Goal: Information Seeking & Learning: Learn about a topic

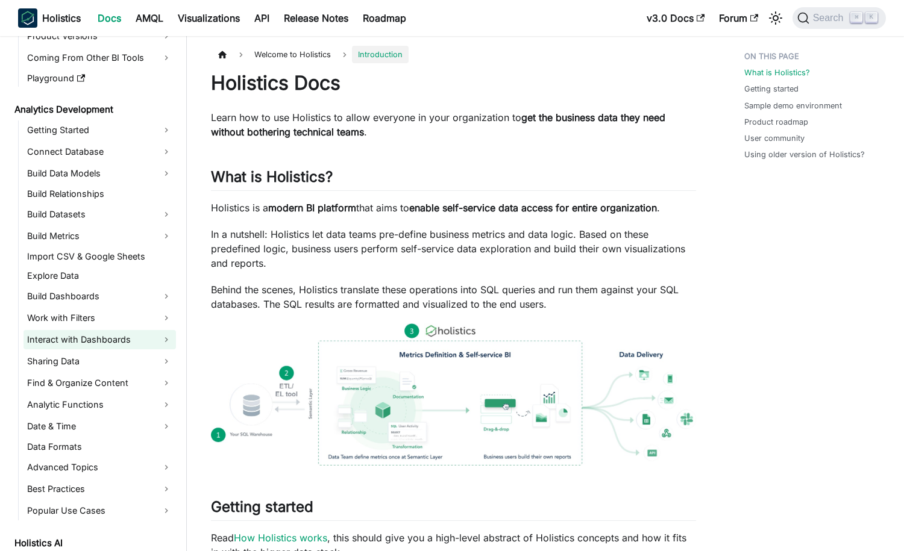
click at [163, 339] on link "Interact with Dashboards" at bounding box center [100, 339] width 152 height 19
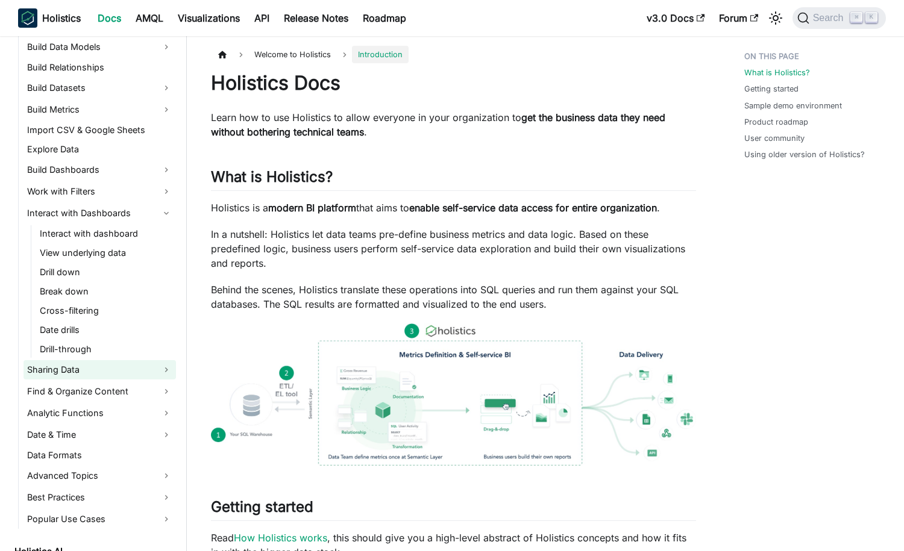
scroll to position [250, 0]
click at [159, 398] on link "Find & Organize Content" at bounding box center [100, 390] width 152 height 19
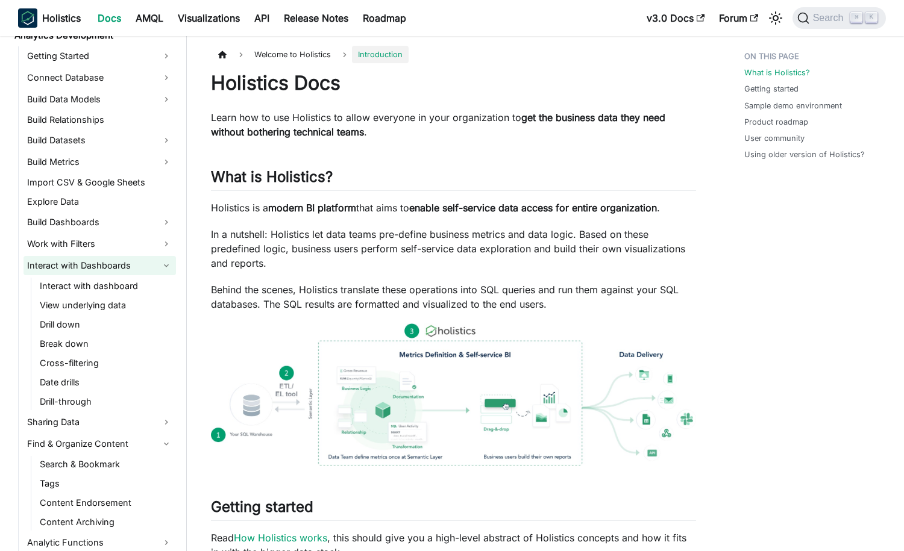
scroll to position [309, 0]
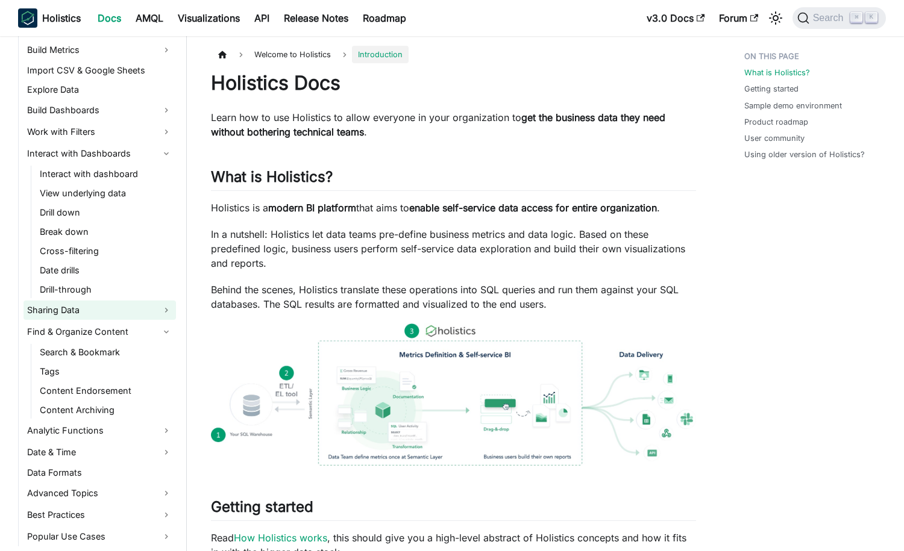
click at [161, 309] on link "Sharing Data" at bounding box center [100, 310] width 152 height 19
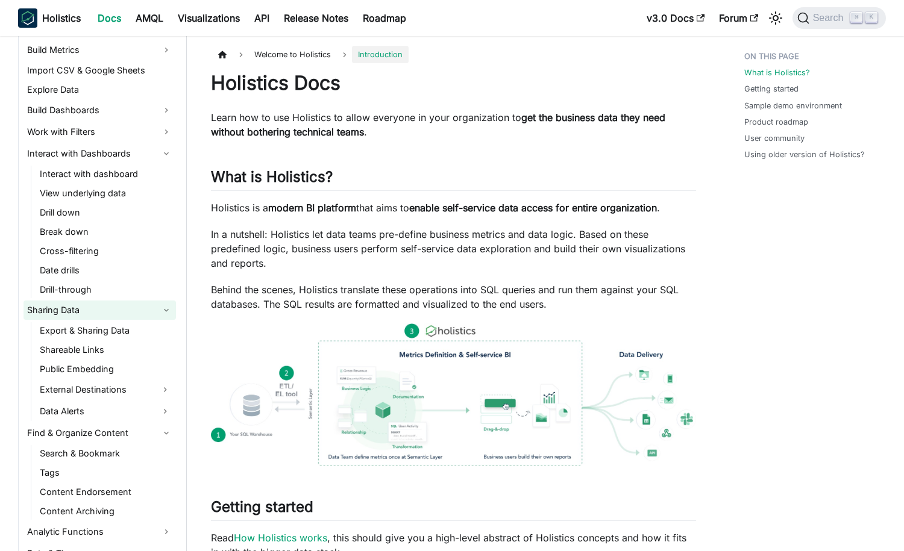
click at [161, 309] on link "Sharing Data" at bounding box center [100, 310] width 152 height 19
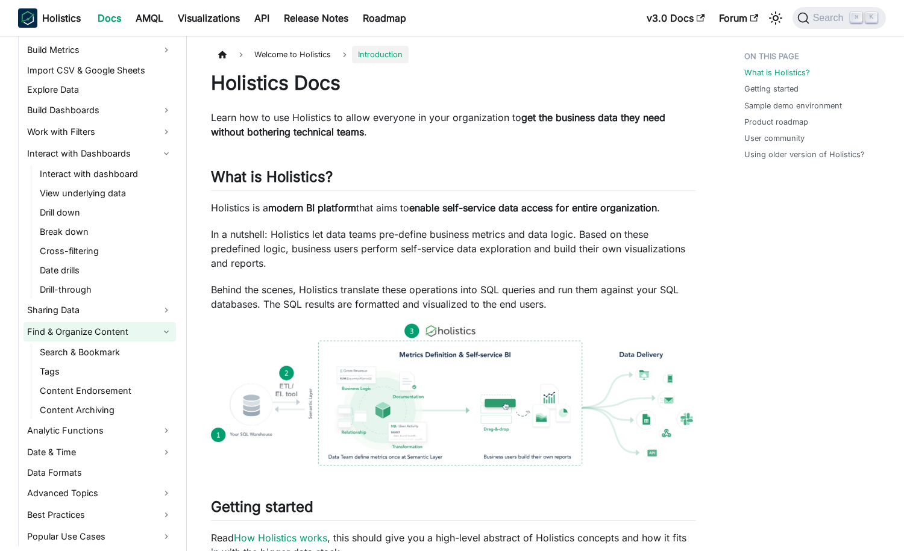
scroll to position [337, 0]
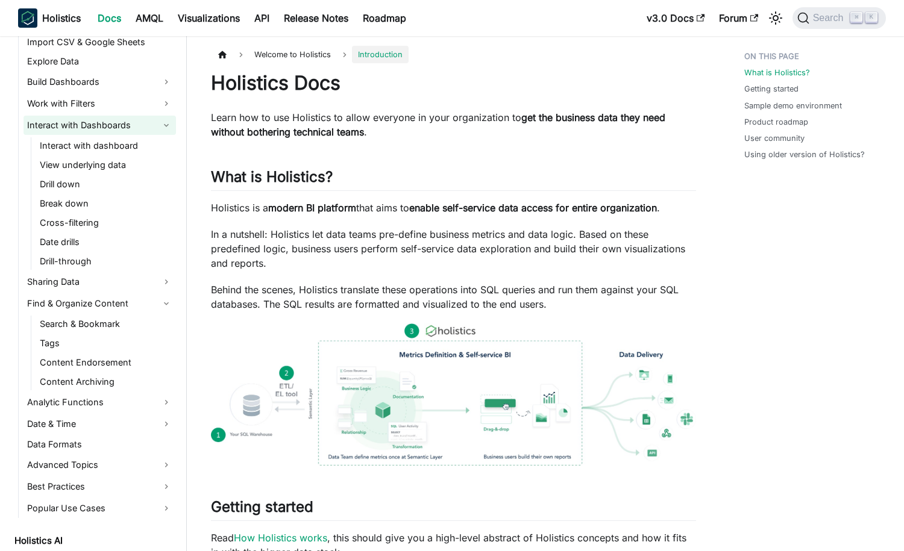
click at [145, 124] on link "Interact with Dashboards" at bounding box center [100, 125] width 152 height 19
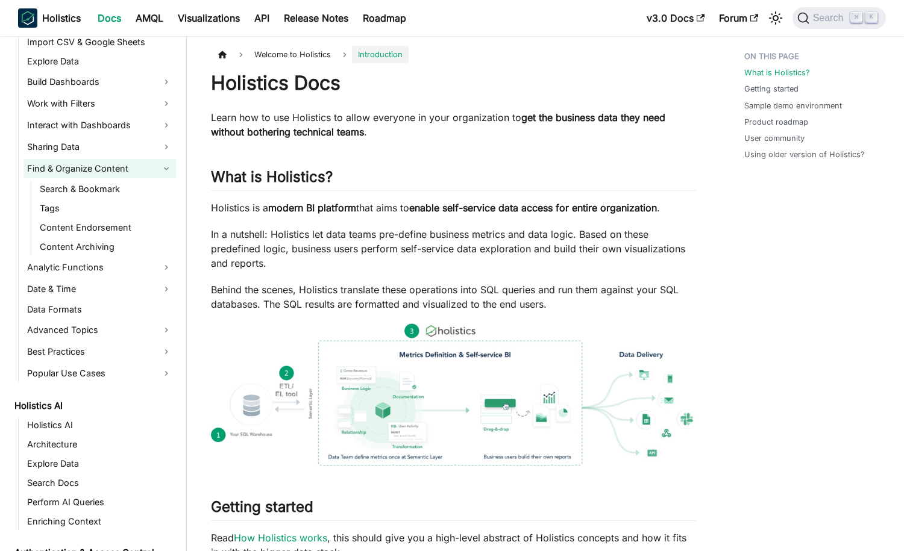
click at [136, 167] on link "Find & Organize Content" at bounding box center [100, 168] width 152 height 19
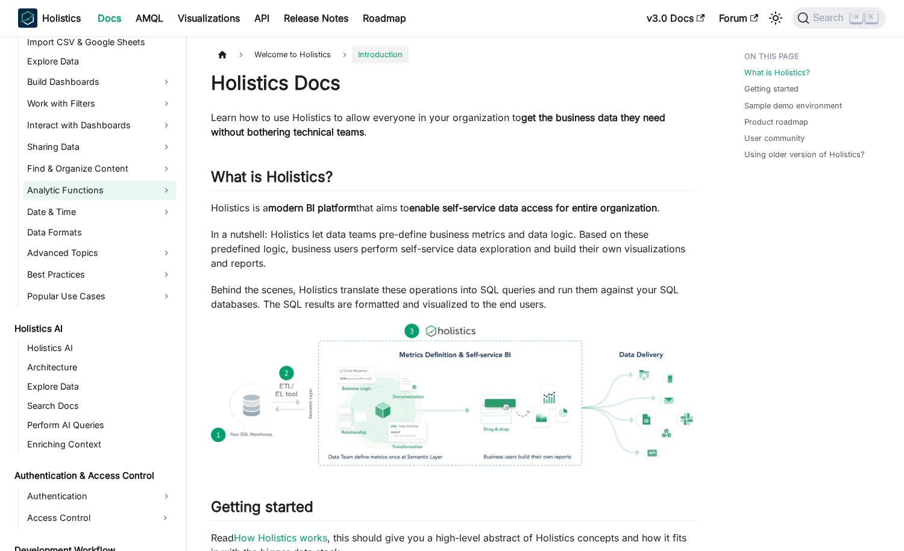
click at [110, 192] on link "Analytic Functions" at bounding box center [100, 190] width 152 height 19
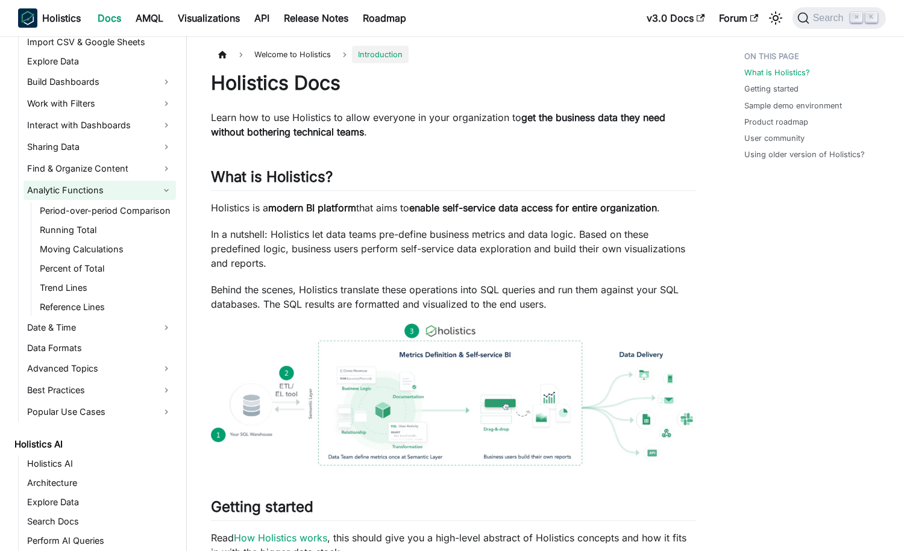
click at [110, 192] on link "Analytic Functions" at bounding box center [100, 190] width 152 height 19
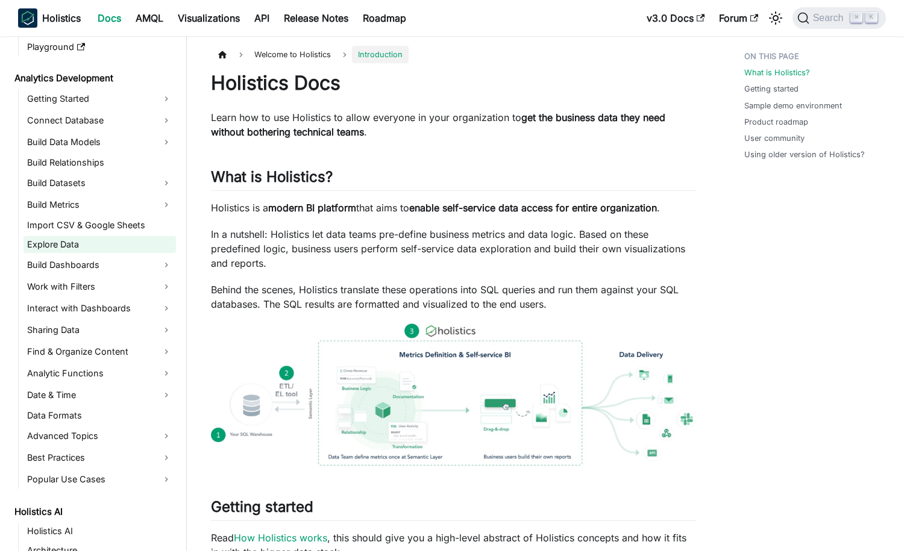
scroll to position [155, 0]
click at [169, 349] on link "Find & Organize Content" at bounding box center [100, 351] width 152 height 19
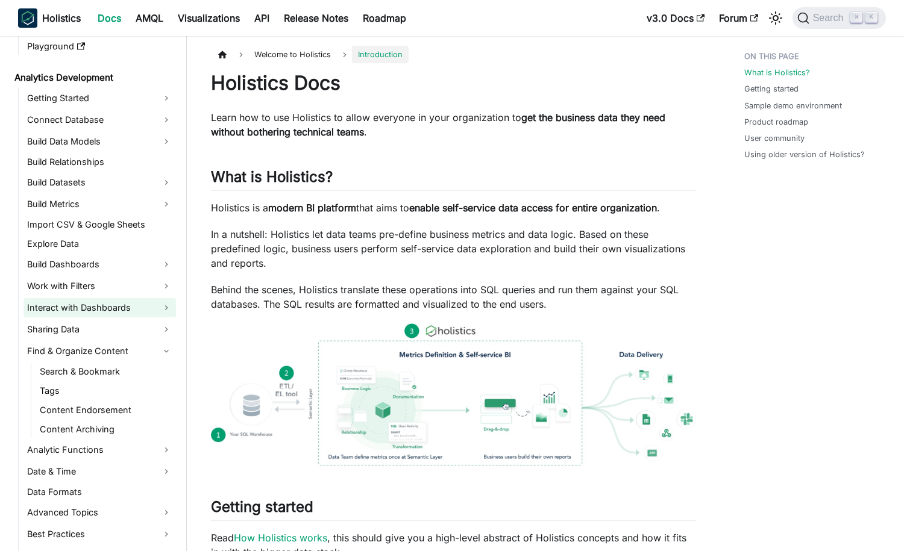
click at [142, 311] on link "Interact with Dashboards" at bounding box center [100, 307] width 152 height 19
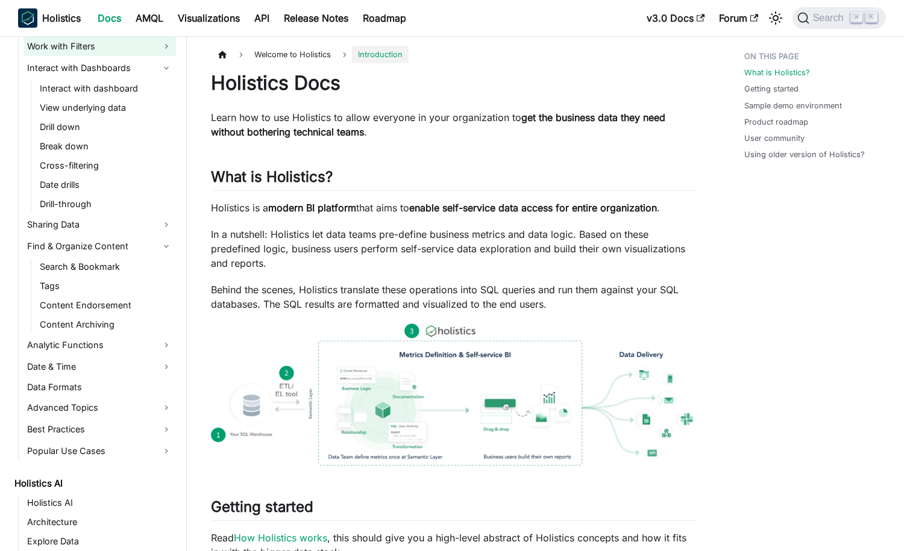
scroll to position [431, 0]
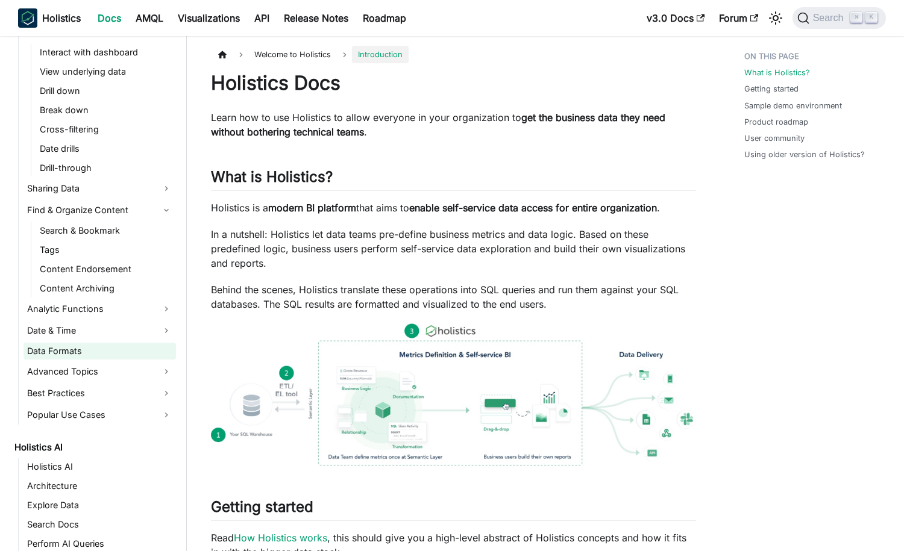
click at [113, 351] on link "Data Formats" at bounding box center [100, 351] width 152 height 17
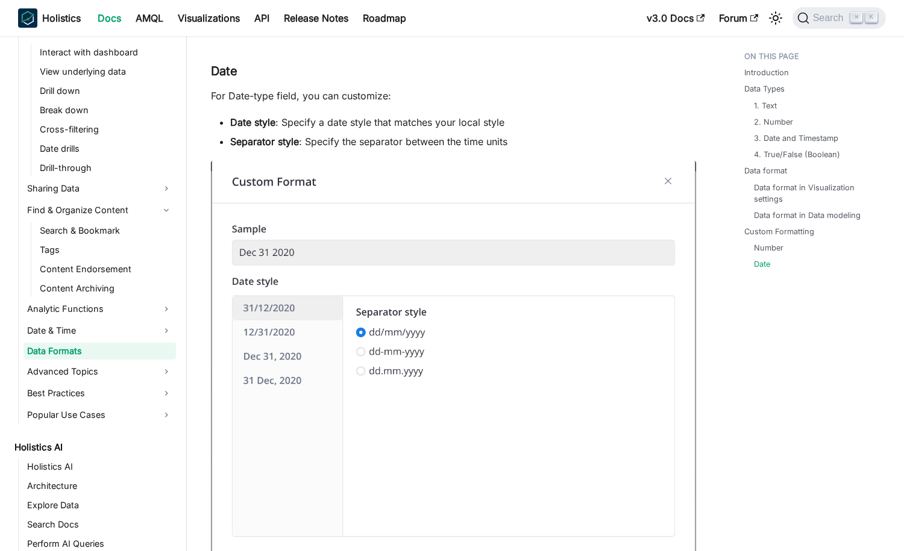
scroll to position [3544, 0]
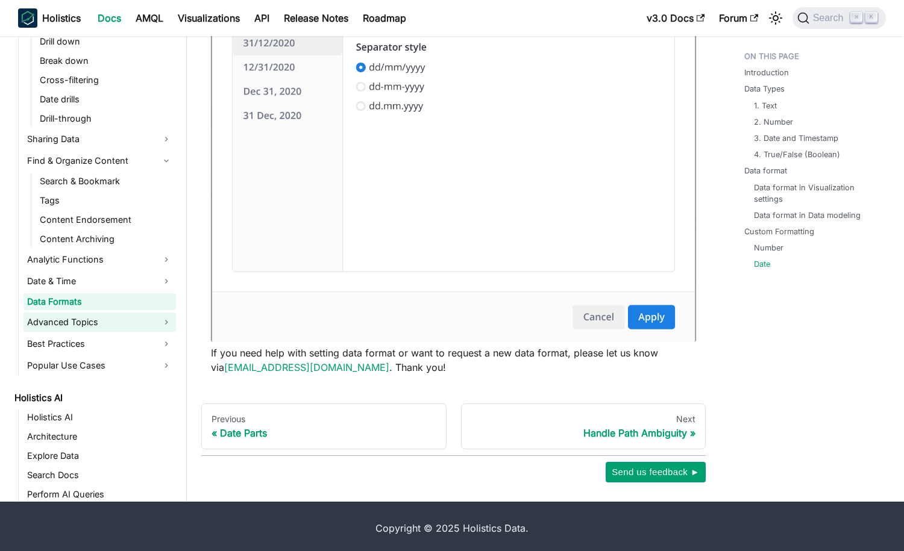
click at [89, 317] on link "Advanced Topics" at bounding box center [100, 322] width 152 height 19
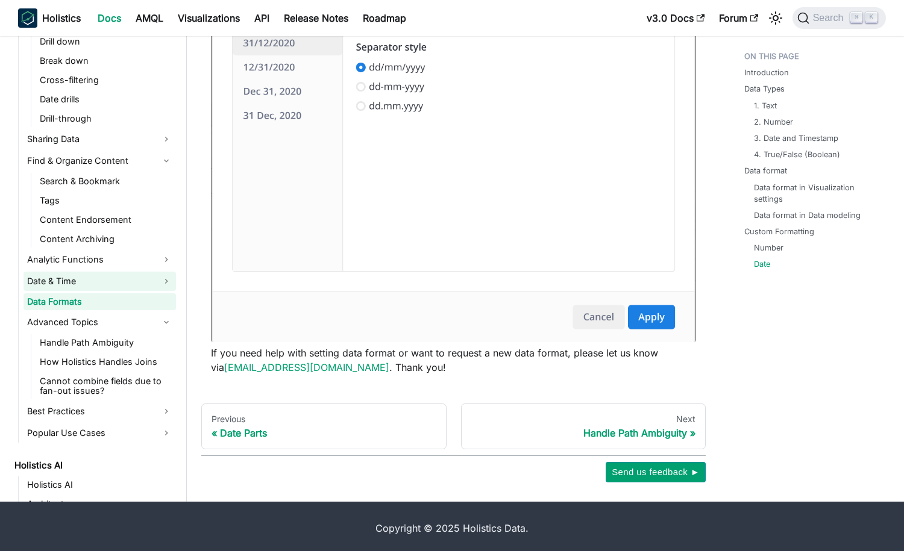
click at [148, 280] on link "Date & Time" at bounding box center [100, 281] width 152 height 19
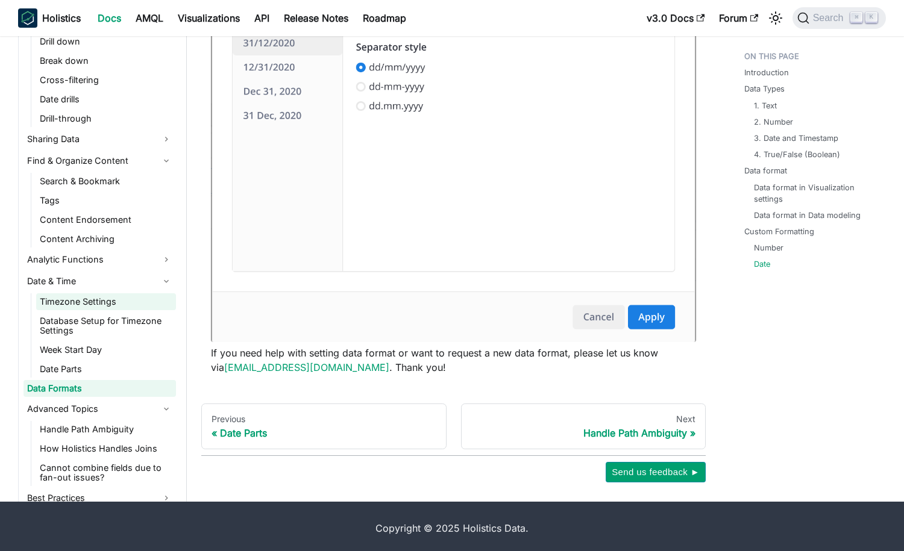
click at [136, 301] on link "Timezone Settings" at bounding box center [106, 301] width 140 height 17
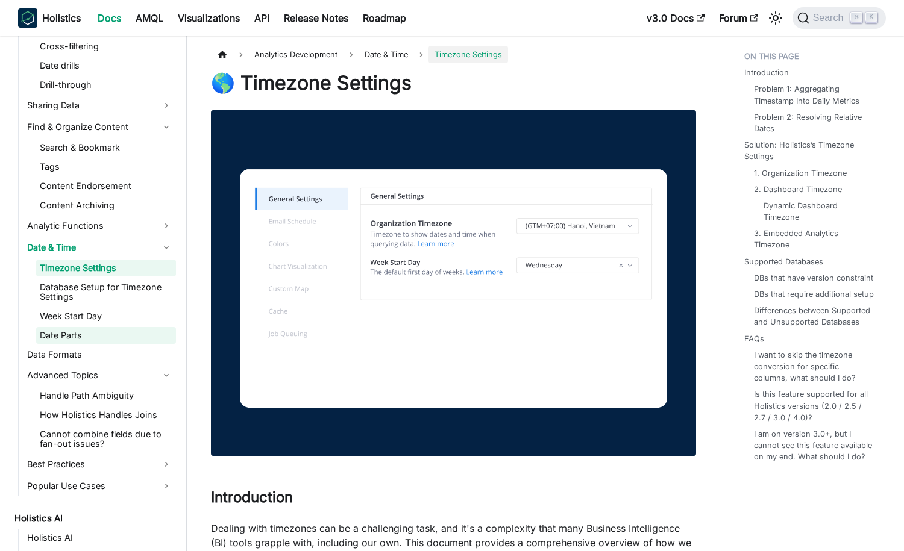
scroll to position [627, 0]
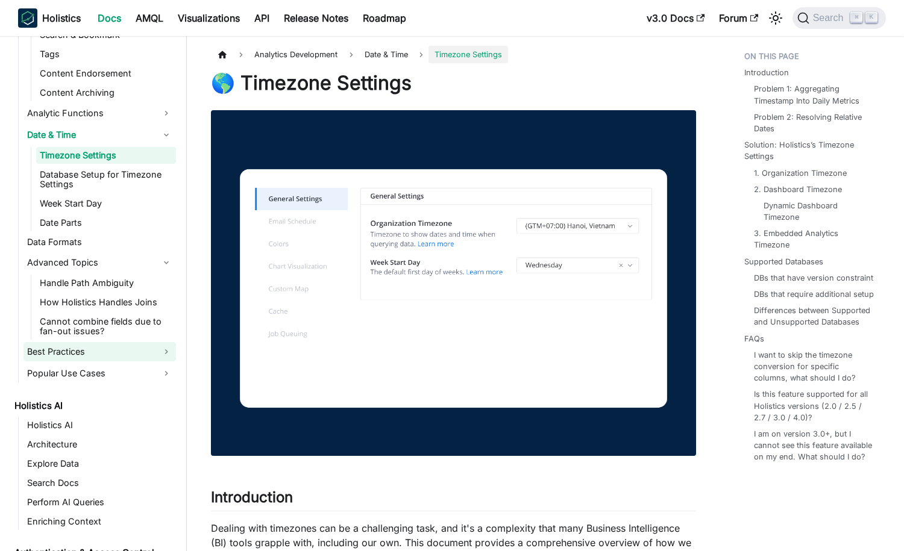
click at [110, 347] on link "Best Practices" at bounding box center [100, 351] width 152 height 19
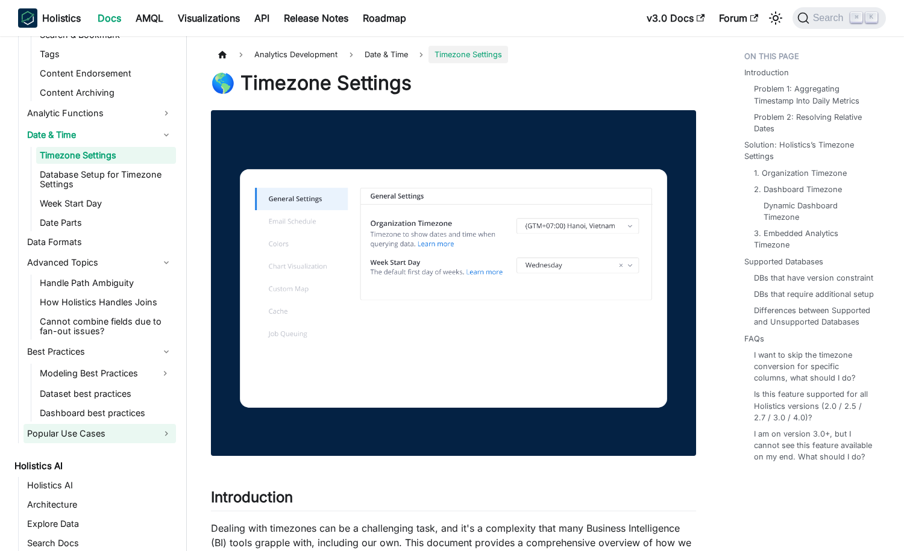
click at [119, 431] on link "Popular Use Cases" at bounding box center [100, 433] width 152 height 19
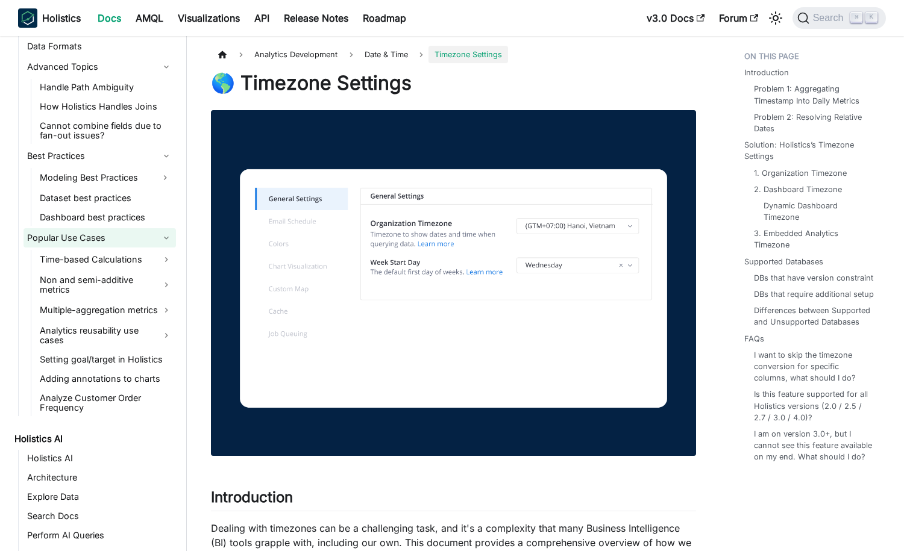
scroll to position [971, 0]
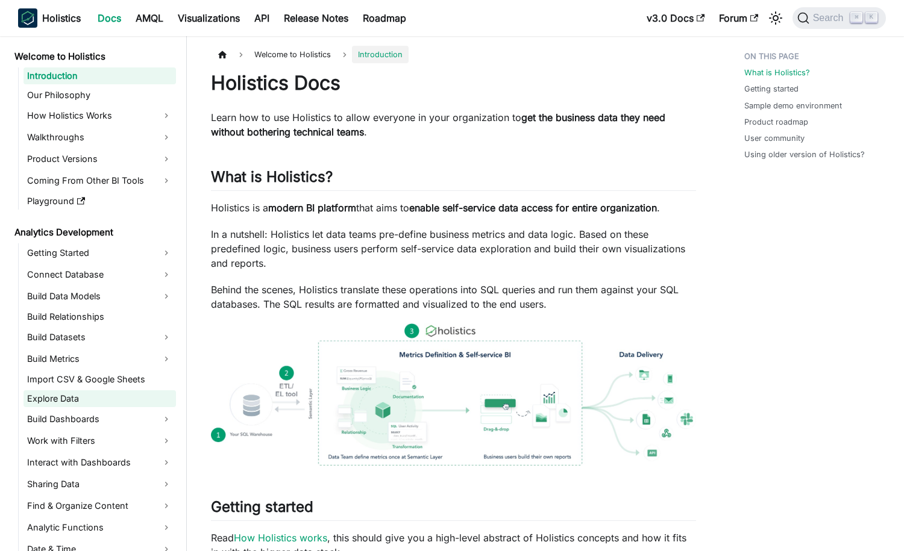
scroll to position [269, 0]
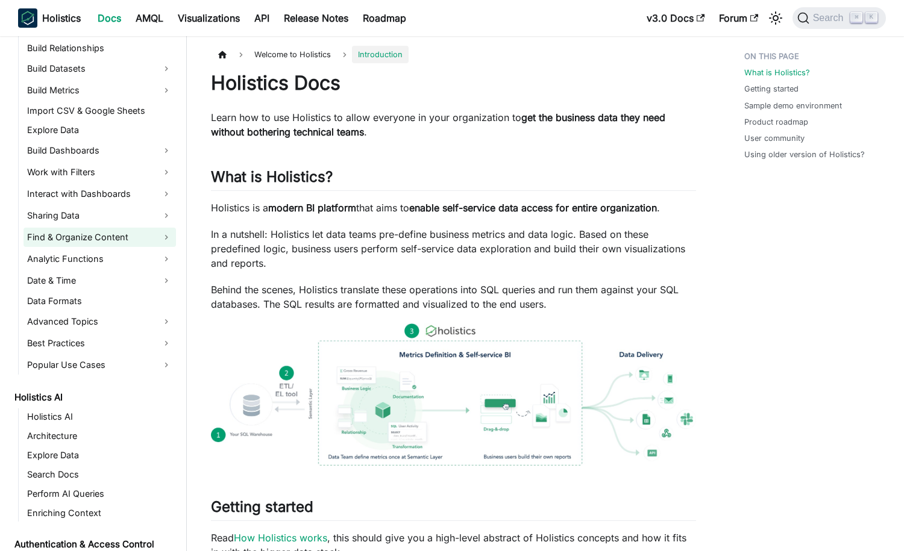
click at [160, 240] on link "Find & Organize Content" at bounding box center [100, 237] width 152 height 19
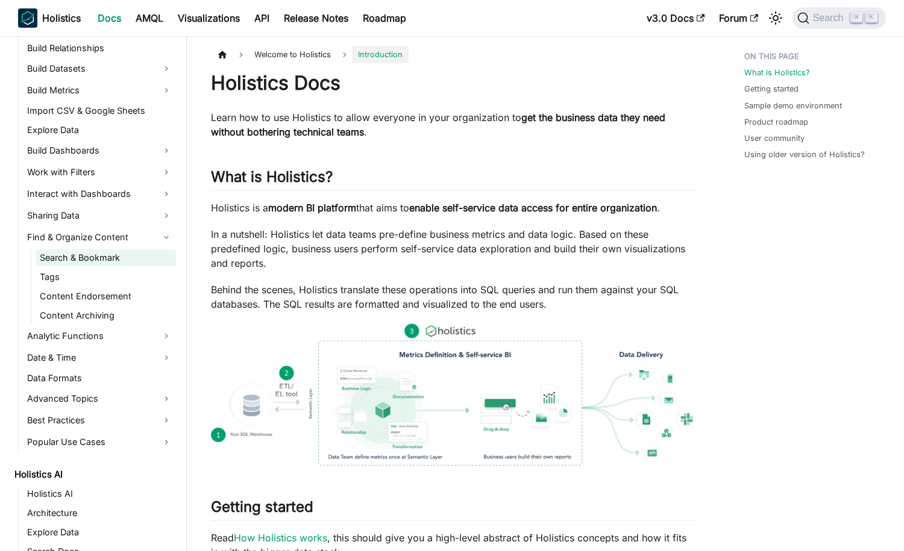
click at [107, 265] on link "Search & Bookmark" at bounding box center [106, 257] width 140 height 17
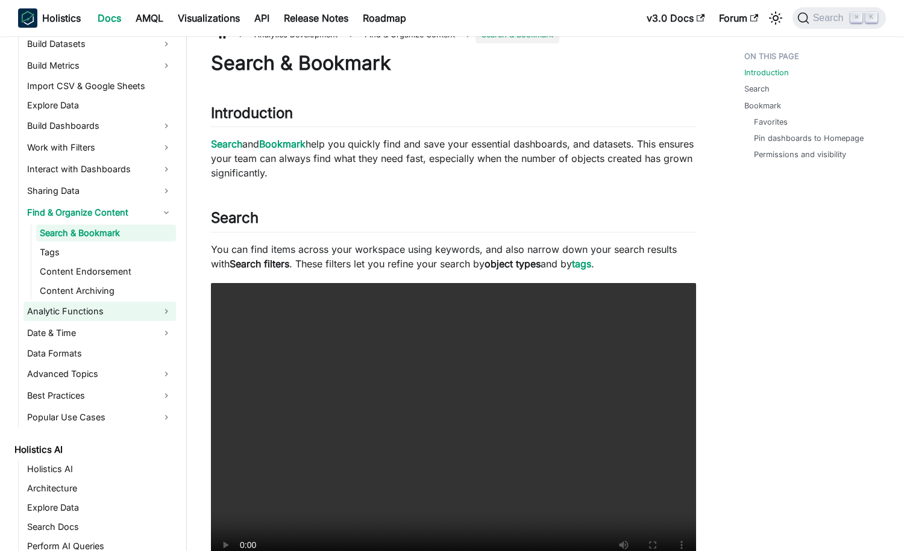
scroll to position [298, 0]
